Goal: Subscribe to service/newsletter

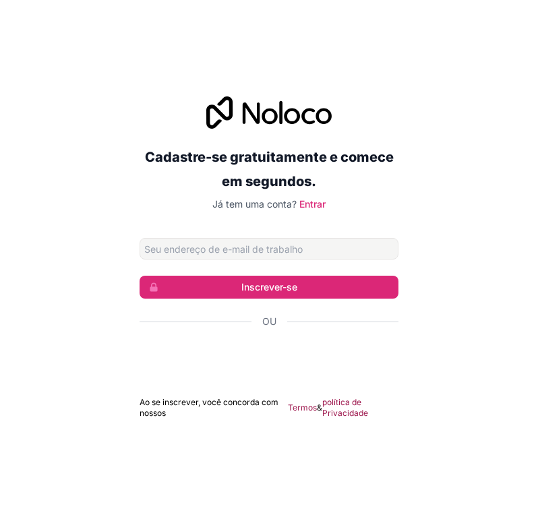
click at [258, 255] on input "Endereço de email" at bounding box center [268, 249] width 259 height 22
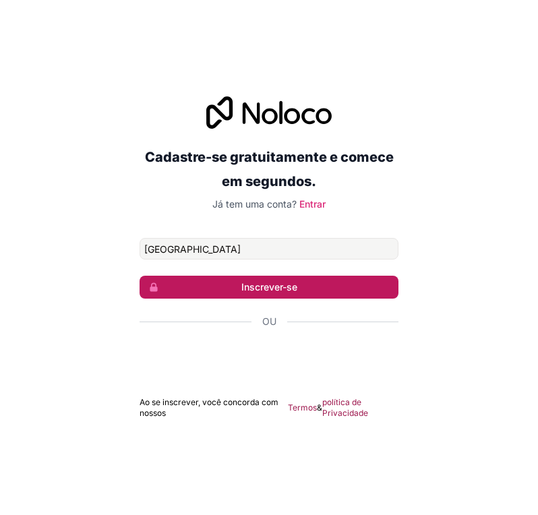
type input "angola"
click at [260, 292] on font "Inscrever-se" at bounding box center [269, 286] width 56 height 13
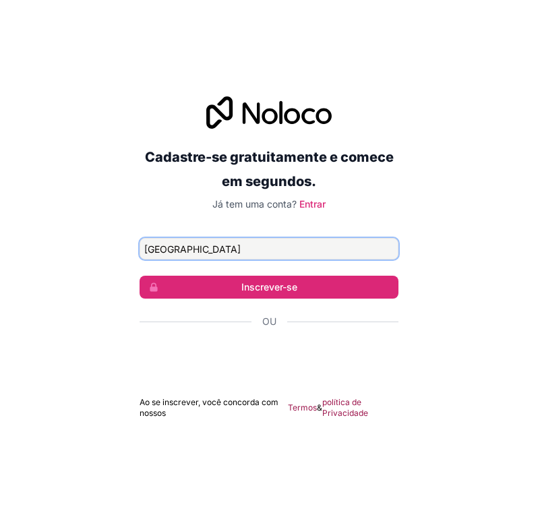
click at [141, 252] on input "angola" at bounding box center [268, 249] width 259 height 22
click at [141, 246] on input "angola" at bounding box center [268, 249] width 259 height 22
